Goal: Navigation & Orientation: Find specific page/section

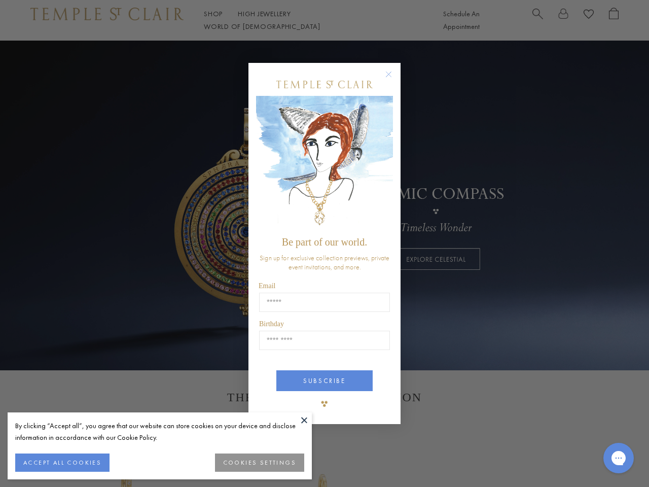
click at [325, 243] on span "Be part of our world." at bounding box center [324, 241] width 85 height 11
click at [304, 420] on button at bounding box center [304, 419] width 15 height 15
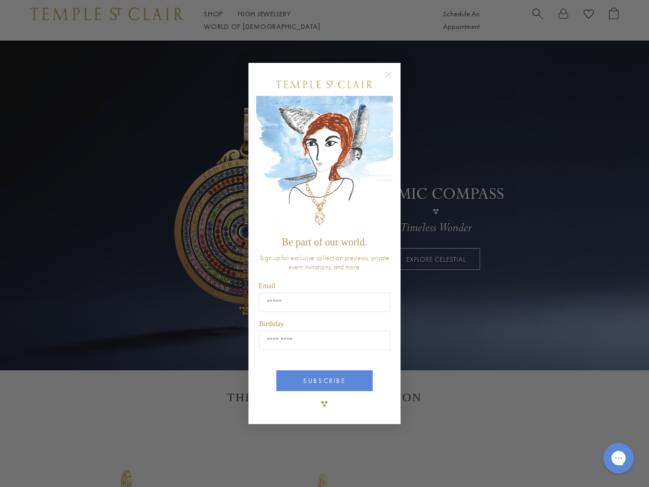
click at [62, 463] on div "Close dialog Be part of our world. Sign up for exclusive collection previews, p…" at bounding box center [324, 243] width 649 height 487
click at [261, 463] on div "Close dialog Be part of our world. Sign up for exclusive collection previews, p…" at bounding box center [324, 243] width 649 height 487
click at [394, 79] on icon "Close dialog" at bounding box center [388, 74] width 13 height 13
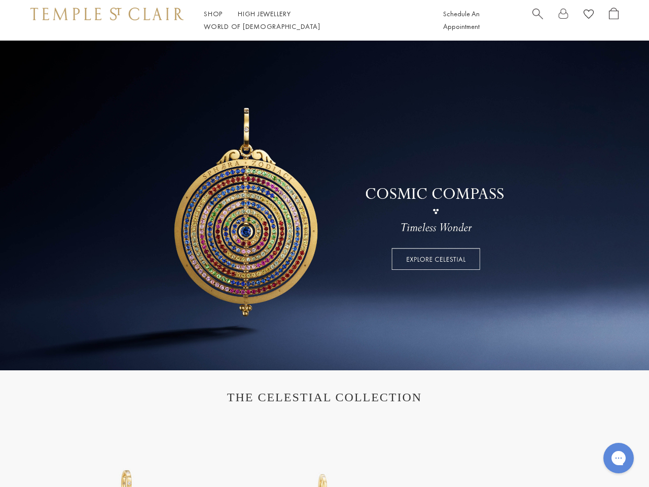
click at [325, 408] on button "SUBSCRIBE" at bounding box center [324, 418] width 96 height 21
click at [619, 458] on icon "Gorgias live chat" at bounding box center [619, 458] width 10 height 10
